Goal: Transaction & Acquisition: Purchase product/service

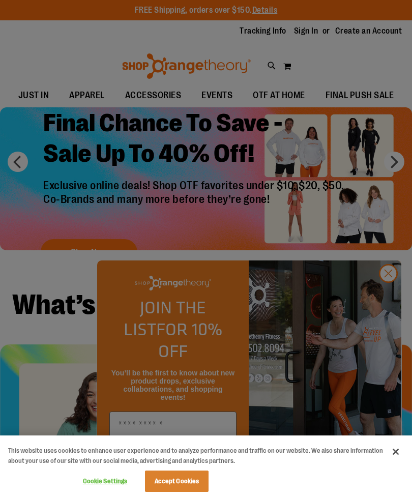
click at [184, 489] on button "Accept Cookies" at bounding box center [177, 480] width 64 height 21
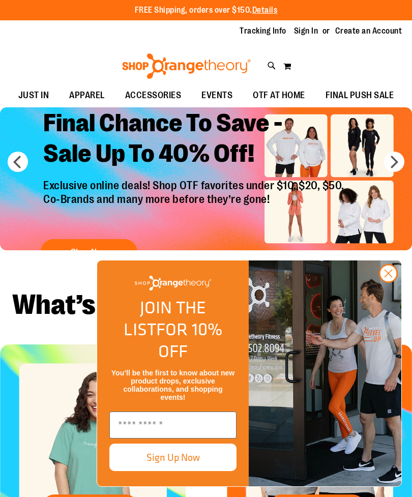
click at [387, 282] on circle "Close dialog" at bounding box center [388, 273] width 17 height 17
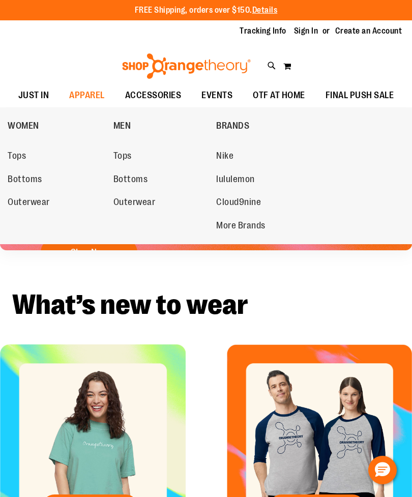
click at [22, 156] on span "Tops" at bounding box center [17, 156] width 18 height 13
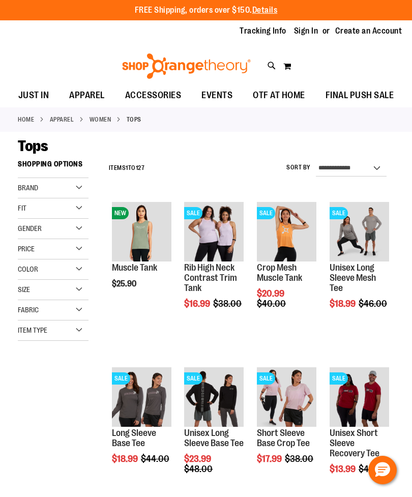
click at [73, 198] on div "Brand" at bounding box center [53, 188] width 71 height 20
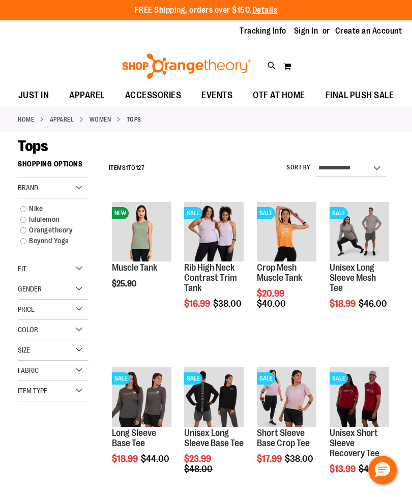
click at [36, 210] on link "Nike" at bounding box center [49, 208] width 68 height 11
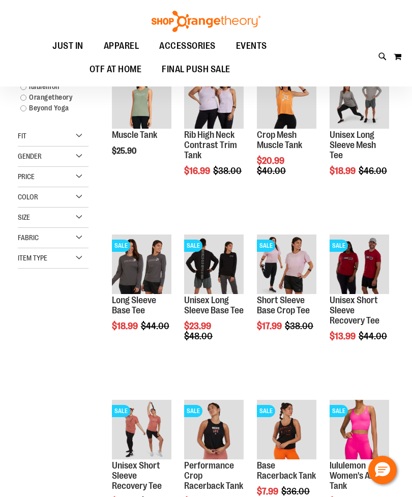
scroll to position [155, 0]
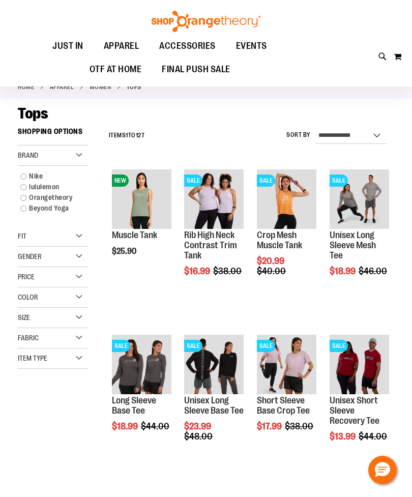
scroll to position [31, 0]
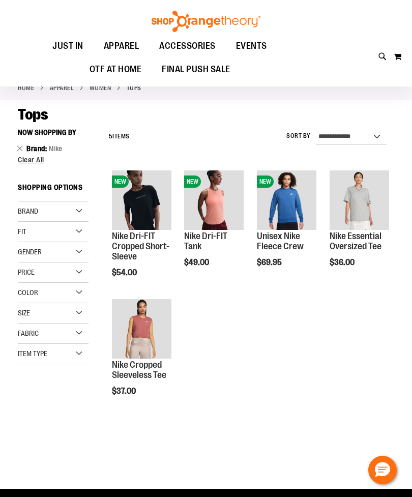
click at [30, 180] on strong "Shopping Options" at bounding box center [53, 189] width 71 height 23
click at [293, 183] on img "product" at bounding box center [286, 199] width 59 height 59
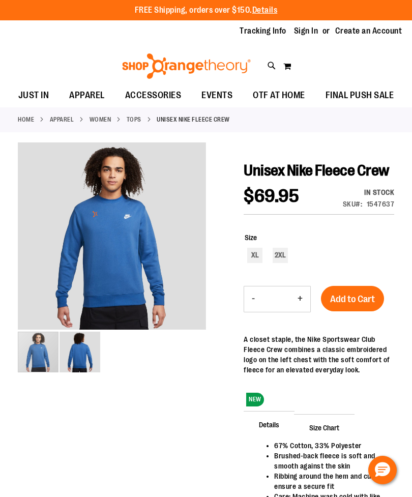
click at [64, 119] on link "APPAREL" at bounding box center [62, 119] width 24 height 9
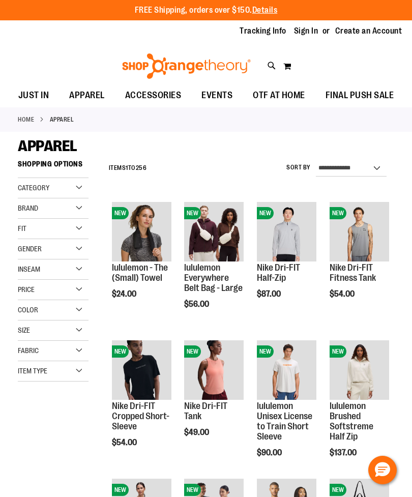
click at [81, 233] on div "Fit" at bounding box center [53, 229] width 71 height 20
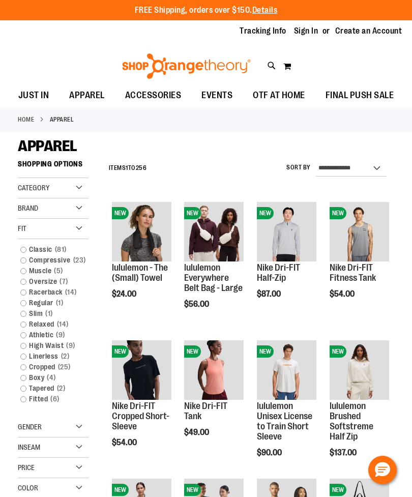
click at [82, 233] on div "Fit" at bounding box center [53, 229] width 71 height 20
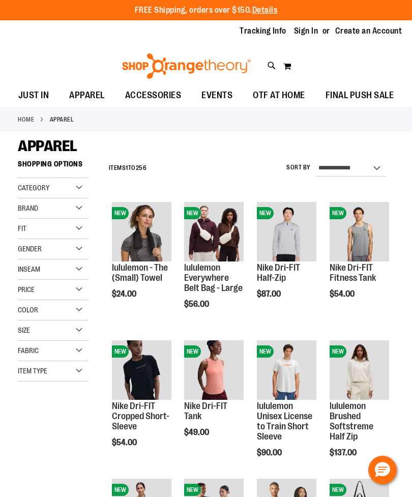
click at [82, 215] on div "Brand" at bounding box center [53, 208] width 71 height 20
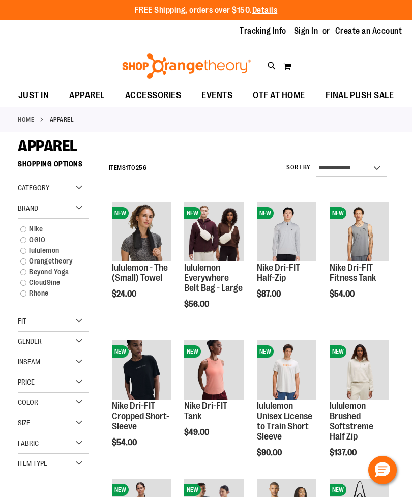
click at [27, 234] on link "Nike" at bounding box center [49, 229] width 68 height 11
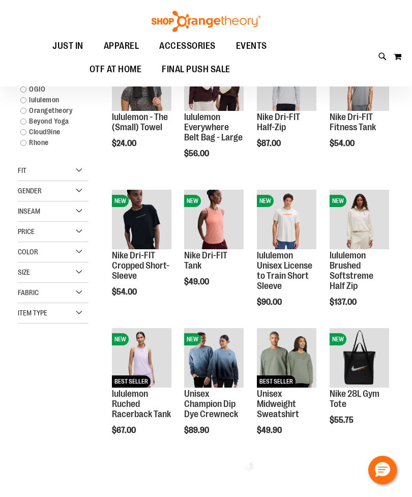
scroll to position [155, 0]
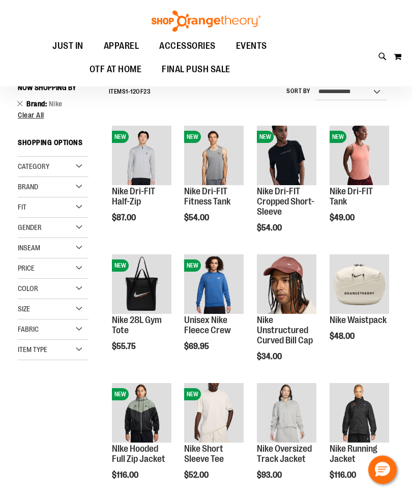
scroll to position [81, 0]
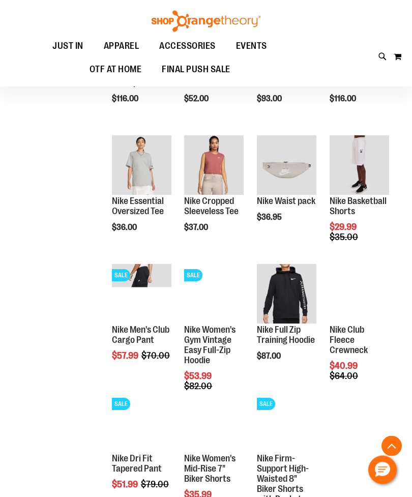
scroll to position [452, 0]
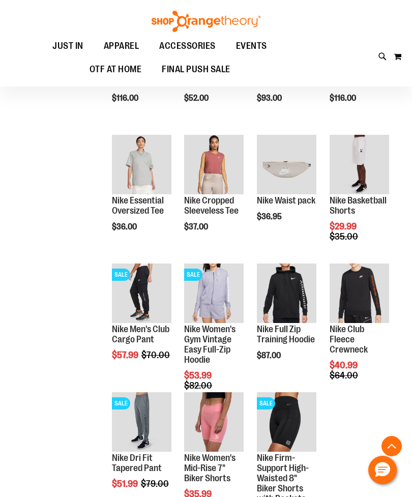
click at [376, 432] on ol "NEW Nike Dri-FIT Half-Zip $87.00 Quickview Add to Cart In stock NEW" at bounding box center [249, 130] width 290 height 772
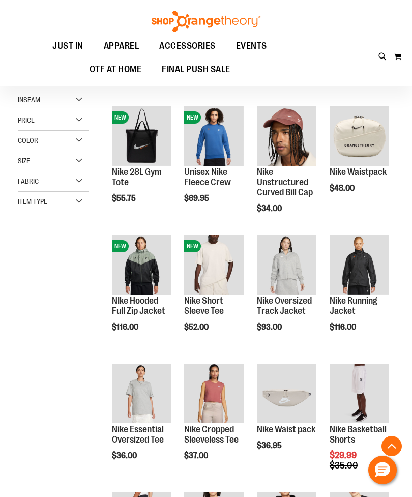
scroll to position [192, 0]
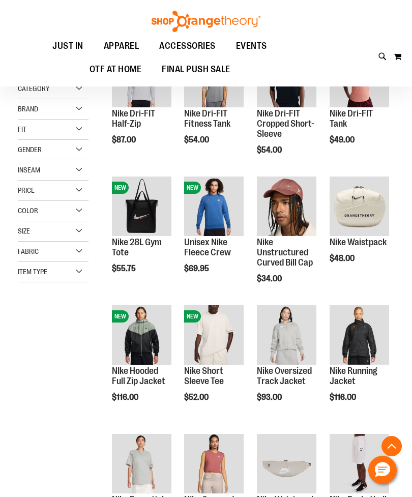
scroll to position [155, 0]
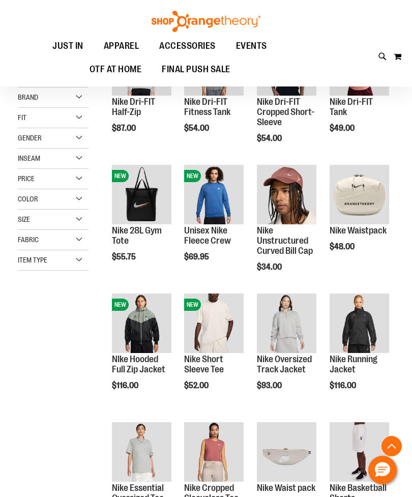
scroll to position [169, 0]
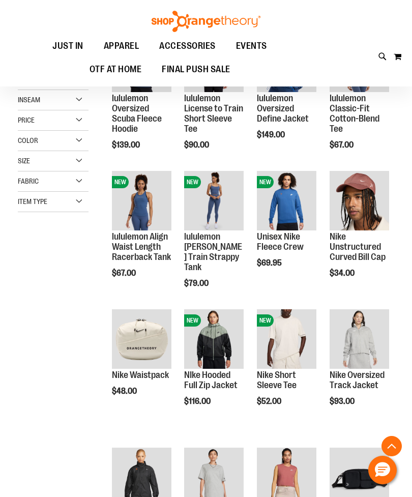
scroll to position [168, 0]
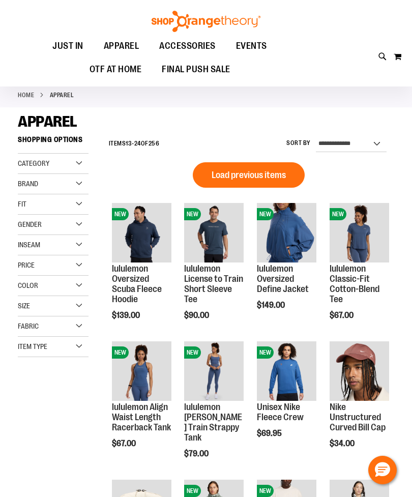
scroll to position [23, 0]
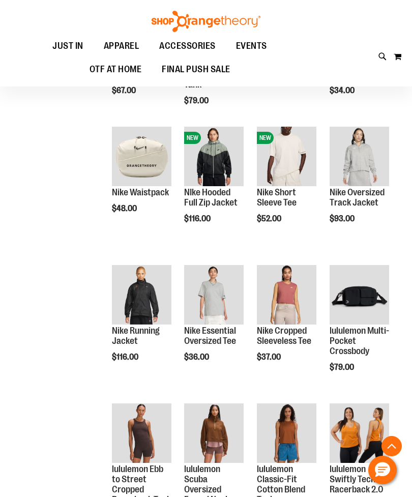
scroll to position [388, 0]
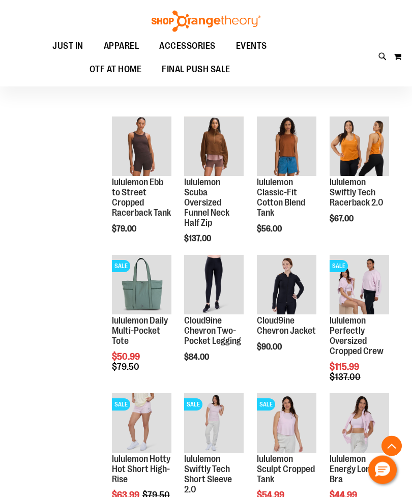
scroll to position [723, 0]
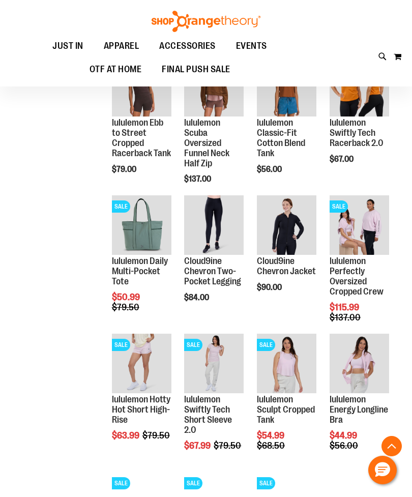
click at [214, 357] on img "product" at bounding box center [213, 362] width 59 height 59
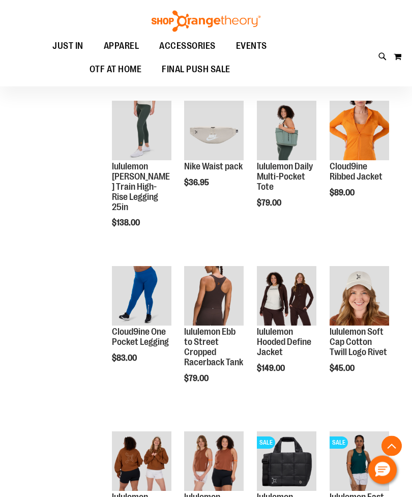
scroll to position [322, 0]
